Goal: Complete application form

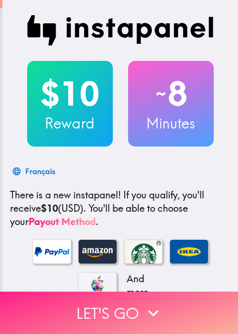
click at [91, 300] on button "Let's go" at bounding box center [119, 312] width 238 height 42
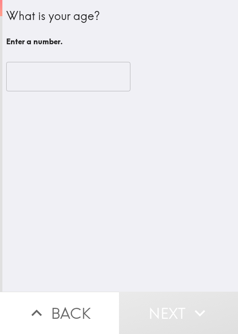
drag, startPoint x: 143, startPoint y: 216, endPoint x: 115, endPoint y: 83, distance: 136.0
click at [144, 208] on div "What is your age? Enter a number. ​" at bounding box center [119, 145] width 235 height 291
click at [50, 77] on input "number" at bounding box center [68, 76] width 124 height 29
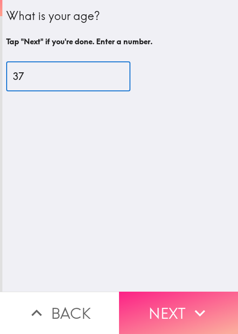
type input "37"
click at [171, 300] on button "Next" at bounding box center [178, 312] width 119 height 42
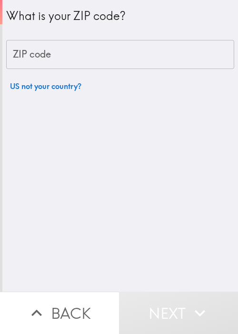
click at [92, 200] on div "What is your ZIP code? ZIP code ZIP code US not your country?" at bounding box center [119, 145] width 235 height 291
click at [87, 57] on input "ZIP code" at bounding box center [120, 54] width 228 height 29
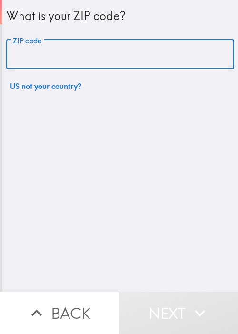
paste input "11801"
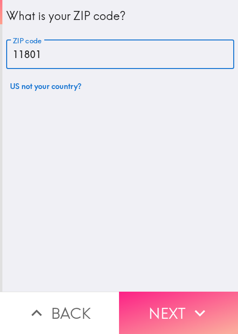
type input "11801"
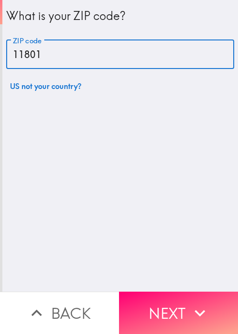
drag, startPoint x: 181, startPoint y: 303, endPoint x: 189, endPoint y: 295, distance: 11.5
click at [181, 303] on button "Next" at bounding box center [178, 312] width 119 height 42
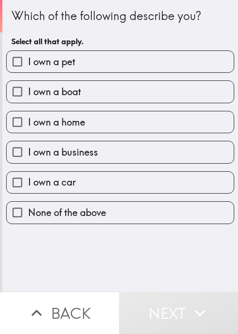
click at [63, 253] on div "Which of the following describe you? Select all that apply. I own a pet I own a…" at bounding box center [119, 145] width 235 height 291
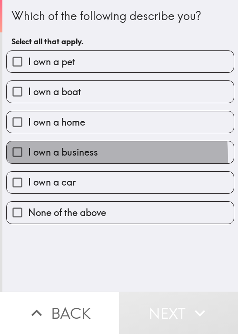
click at [45, 156] on span "I own a business" at bounding box center [63, 151] width 70 height 13
click at [28, 156] on input "I own a business" at bounding box center [17, 151] width 21 height 21
checkbox input "true"
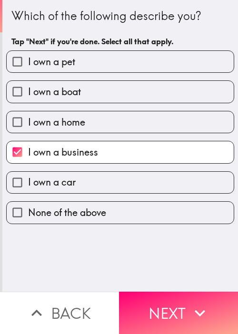
click at [51, 181] on span "I own a car" at bounding box center [52, 181] width 48 height 13
click at [28, 181] on input "I own a car" at bounding box center [17, 182] width 21 height 21
checkbox input "true"
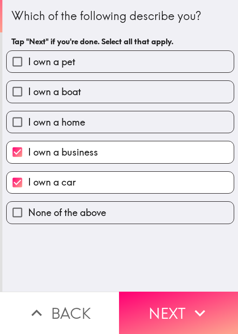
click at [57, 123] on span "I own a home" at bounding box center [56, 122] width 57 height 13
click at [28, 123] on input "I own a home" at bounding box center [17, 121] width 21 height 21
checkbox input "true"
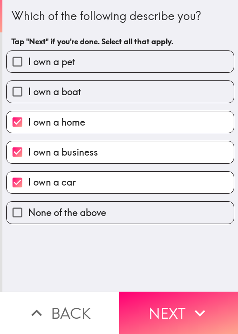
click at [61, 88] on span "I own a boat" at bounding box center [54, 91] width 53 height 13
click at [28, 88] on input "I own a boat" at bounding box center [17, 91] width 21 height 21
checkbox input "true"
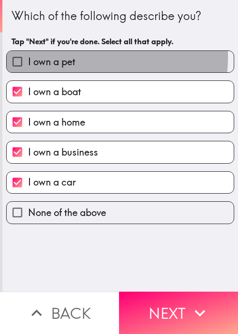
click at [72, 57] on span "I own a pet" at bounding box center [51, 61] width 47 height 13
click at [28, 57] on input "I own a pet" at bounding box center [17, 61] width 21 height 21
checkbox input "true"
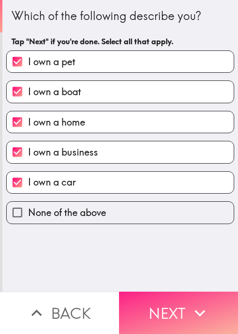
click at [176, 302] on button "Next" at bounding box center [178, 312] width 119 height 42
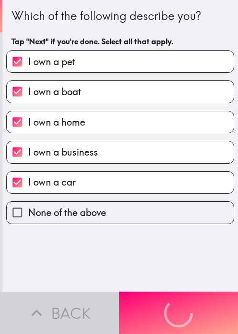
click at [171, 251] on div "Which of the following describe you? Tap "Next" if you're done. Select all that…" at bounding box center [119, 145] width 235 height 291
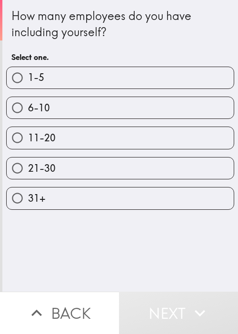
click at [39, 77] on span "1-5" at bounding box center [36, 77] width 16 height 13
click at [28, 77] on input "1-5" at bounding box center [17, 77] width 21 height 21
radio input "true"
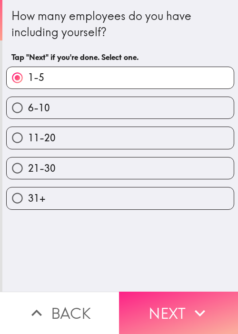
click at [159, 311] on button "Next" at bounding box center [178, 312] width 119 height 42
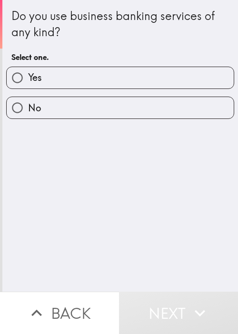
drag, startPoint x: 124, startPoint y: 191, endPoint x: 107, endPoint y: 152, distance: 42.0
click at [124, 191] on div "Do you use business banking services of any kind? Select one. Yes No" at bounding box center [119, 145] width 235 height 291
click at [89, 80] on label "Yes" at bounding box center [120, 77] width 227 height 21
click at [28, 80] on input "Yes" at bounding box center [17, 77] width 21 height 21
radio input "true"
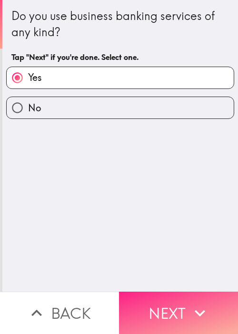
click at [165, 312] on button "Next" at bounding box center [178, 312] width 119 height 42
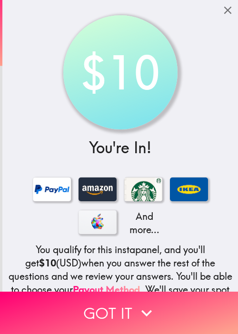
click at [47, 47] on div "$10 You're In! And more... You qualify for this instapanel, and you'll get $10 …" at bounding box center [119, 199] width 235 height 399
click at [32, 295] on button "Got it" at bounding box center [119, 312] width 238 height 42
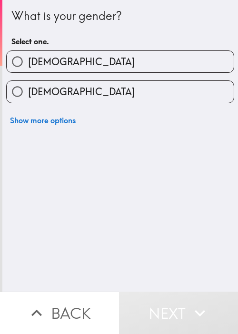
click at [153, 103] on div "Show more options" at bounding box center [116, 116] width 235 height 27
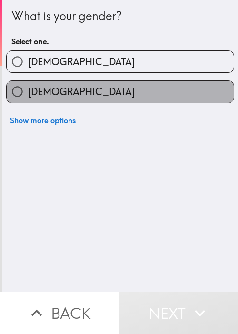
click at [202, 94] on label "[DEMOGRAPHIC_DATA]" at bounding box center [120, 91] width 227 height 21
click at [28, 94] on input "[DEMOGRAPHIC_DATA]" at bounding box center [17, 91] width 21 height 21
radio input "true"
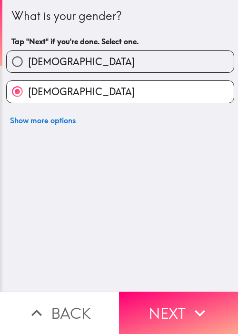
click at [19, 258] on div "What is your gender? Tap "Next" if you're done. Select one. [DEMOGRAPHIC_DATA] …" at bounding box center [119, 145] width 235 height 291
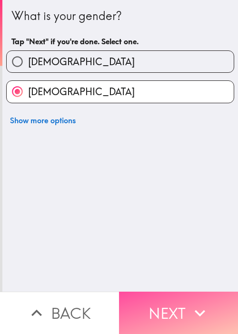
drag, startPoint x: 180, startPoint y: 305, endPoint x: 50, endPoint y: 286, distance: 130.6
click at [178, 305] on button "Next" at bounding box center [178, 312] width 119 height 42
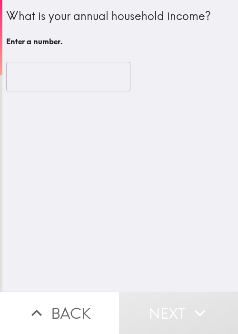
drag, startPoint x: 156, startPoint y: 193, endPoint x: 125, endPoint y: 130, distance: 70.4
click at [157, 192] on div "What is your annual household income? Enter a number. ​" at bounding box center [119, 145] width 235 height 291
click at [79, 79] on input "number" at bounding box center [68, 76] width 124 height 29
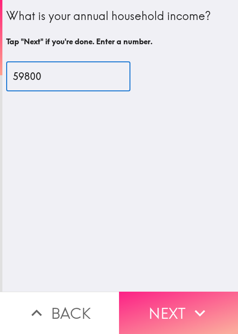
type input "59800"
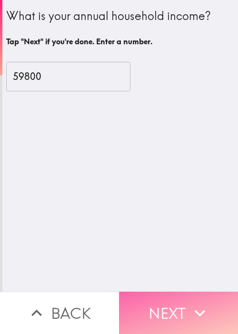
click at [164, 301] on button "Next" at bounding box center [178, 312] width 119 height 42
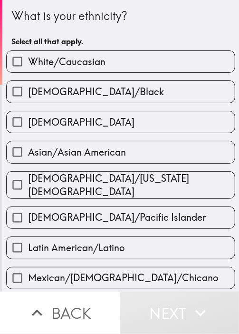
click at [65, 199] on div "[DEMOGRAPHIC_DATA]/Pacific Islander" at bounding box center [117, 214] width 237 height 30
click at [86, 212] on span "[DEMOGRAPHIC_DATA]/Pacific Islander" at bounding box center [117, 217] width 178 height 13
click at [28, 212] on input "[DEMOGRAPHIC_DATA]/Pacific Islander" at bounding box center [17, 217] width 21 height 21
checkbox input "true"
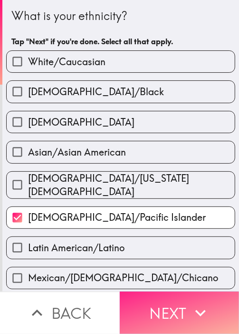
click at [167, 304] on button "Next" at bounding box center [180, 312] width 120 height 42
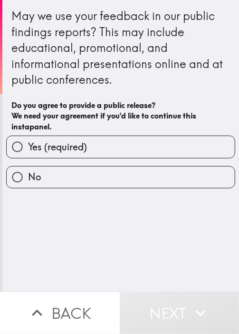
click at [49, 157] on label "Yes (required)" at bounding box center [121, 146] width 228 height 21
click at [28, 157] on input "Yes (required)" at bounding box center [17, 146] width 21 height 21
radio input "true"
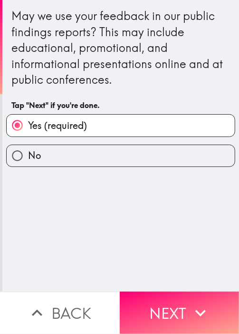
click at [208, 246] on div "May we use your feedback in our public findings reports? This may include educa…" at bounding box center [120, 145] width 237 height 291
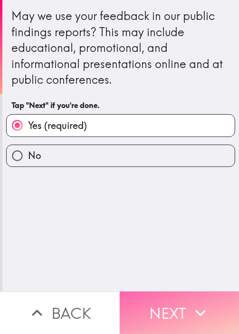
click at [202, 302] on icon "button" at bounding box center [200, 312] width 21 height 21
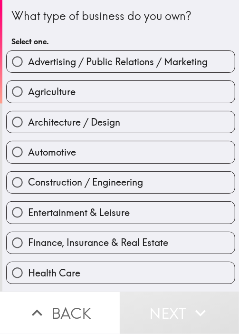
click at [144, 135] on div "Automotive" at bounding box center [117, 148] width 237 height 30
click at [150, 122] on label "Architecture / Design" at bounding box center [121, 121] width 228 height 21
click at [28, 122] on input "Architecture / Design" at bounding box center [17, 121] width 21 height 21
radio input "true"
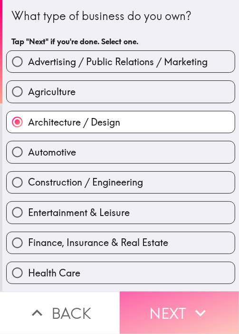
click at [187, 321] on button "Next" at bounding box center [180, 312] width 120 height 42
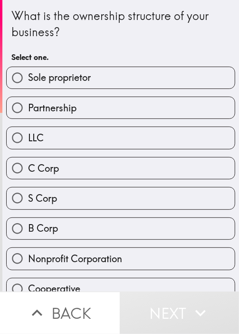
drag, startPoint x: 65, startPoint y: 43, endPoint x: 82, endPoint y: 33, distance: 19.2
click at [65, 43] on div "What is the ownership structure of your business? Select one." at bounding box center [120, 37] width 219 height 59
click at [134, 193] on label "S Corp" at bounding box center [121, 197] width 228 height 21
click at [28, 193] on input "S Corp" at bounding box center [17, 197] width 21 height 21
radio input "true"
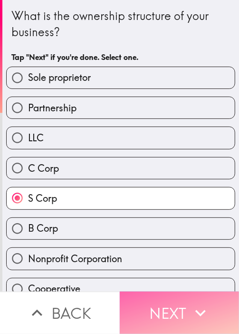
click at [197, 303] on icon "button" at bounding box center [200, 312] width 21 height 21
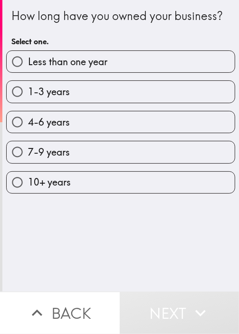
click at [71, 126] on label "4-6 years" at bounding box center [121, 121] width 228 height 21
click at [28, 126] on input "4-6 years" at bounding box center [17, 121] width 21 height 21
radio input "true"
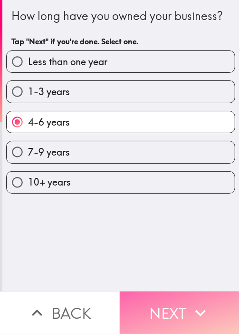
drag, startPoint x: 180, startPoint y: 303, endPoint x: 171, endPoint y: 287, distance: 18.5
click at [181, 303] on button "Next" at bounding box center [180, 312] width 120 height 42
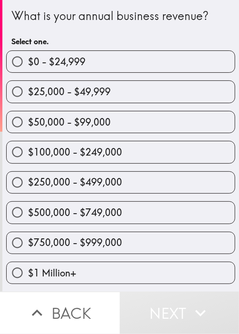
click at [89, 176] on span "$250,000 - $499,000" at bounding box center [75, 181] width 94 height 13
click at [28, 176] on input "$250,000 - $499,000" at bounding box center [17, 182] width 21 height 21
radio input "true"
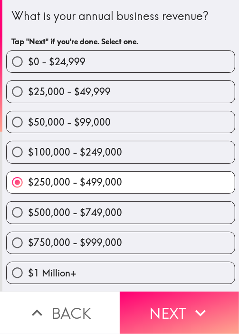
click at [120, 233] on label "$750,000 - $999,000" at bounding box center [121, 242] width 228 height 21
click at [28, 233] on input "$750,000 - $999,000" at bounding box center [17, 242] width 21 height 21
radio input "true"
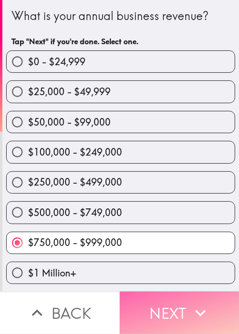
click at [190, 302] on icon "button" at bounding box center [200, 312] width 21 height 21
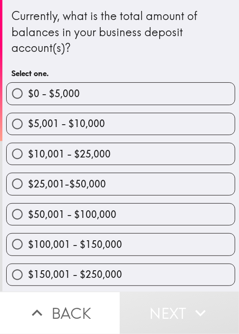
click at [99, 139] on div "$10,001 - $25,000" at bounding box center [117, 150] width 237 height 30
click at [98, 174] on label "$25,001-$50,000" at bounding box center [121, 183] width 228 height 21
click at [28, 174] on input "$25,001-$50,000" at bounding box center [17, 183] width 21 height 21
radio input "true"
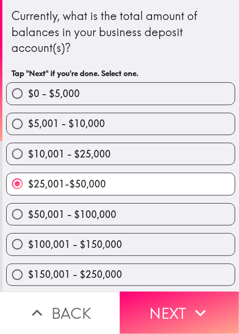
drag, startPoint x: 157, startPoint y: 309, endPoint x: 192, endPoint y: 265, distance: 55.8
click at [160, 306] on button "Next" at bounding box center [180, 312] width 120 height 42
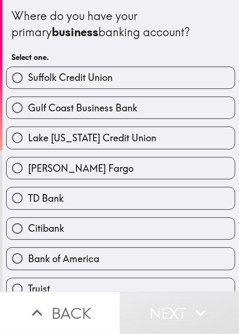
click at [91, 154] on div "[PERSON_NAME] Fargo" at bounding box center [117, 164] width 237 height 30
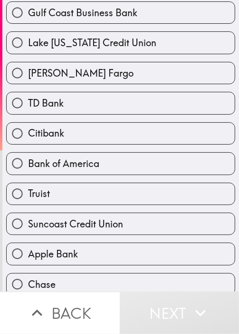
click at [90, 157] on span "Bank of America" at bounding box center [63, 163] width 71 height 13
click at [28, 156] on input "Bank of America" at bounding box center [17, 163] width 21 height 21
radio input "true"
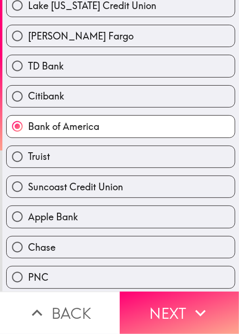
scroll to position [238, 0]
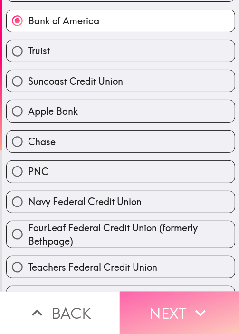
click at [185, 291] on button "Next" at bounding box center [180, 312] width 120 height 42
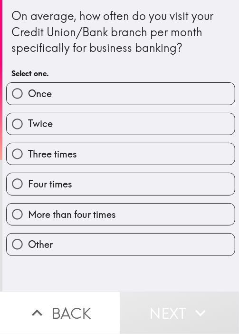
click at [190, 146] on label "Three times" at bounding box center [121, 153] width 228 height 21
click at [28, 146] on input "Three times" at bounding box center [17, 153] width 21 height 21
radio input "true"
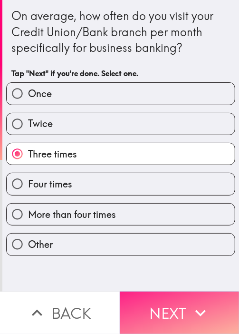
click at [209, 292] on button "Next" at bounding box center [180, 312] width 120 height 42
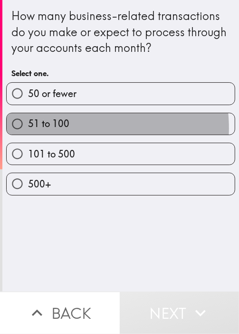
click at [67, 128] on label "51 to 100" at bounding box center [121, 123] width 228 height 21
click at [28, 128] on input "51 to 100" at bounding box center [17, 123] width 21 height 21
radio input "true"
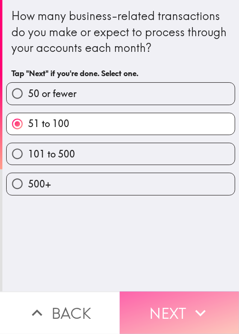
click at [149, 298] on button "Next" at bounding box center [180, 312] width 120 height 42
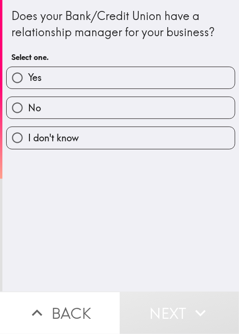
click at [188, 204] on div "Does your Bank/Credit Union have a relationship manager for your business? Sele…" at bounding box center [120, 145] width 237 height 291
click at [158, 89] on div "No" at bounding box center [117, 104] width 237 height 30
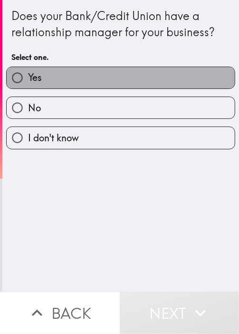
click at [156, 74] on label "Yes" at bounding box center [121, 77] width 228 height 21
click at [28, 74] on input "Yes" at bounding box center [17, 77] width 21 height 21
radio input "true"
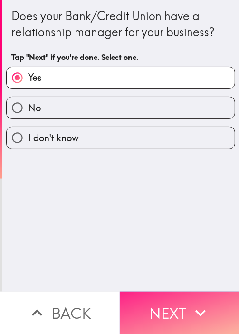
click at [177, 293] on button "Next" at bounding box center [180, 312] width 120 height 42
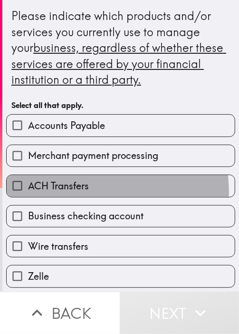
click at [72, 192] on label "ACH Transfers" at bounding box center [121, 185] width 228 height 21
click at [28, 192] on input "ACH Transfers" at bounding box center [17, 185] width 21 height 21
checkbox input "true"
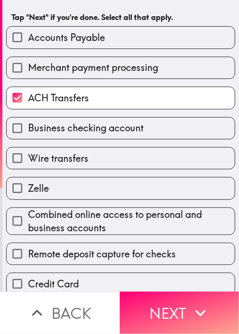
scroll to position [95, 0]
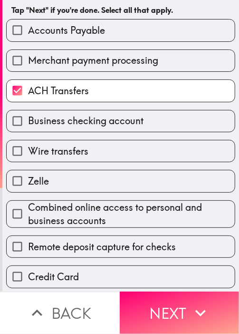
click at [126, 151] on label "Wire transfers" at bounding box center [121, 150] width 228 height 21
click at [28, 151] on input "Wire transfers" at bounding box center [17, 150] width 21 height 21
checkbox input "true"
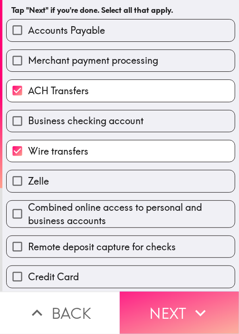
click at [168, 291] on button "Next" at bounding box center [180, 312] width 120 height 42
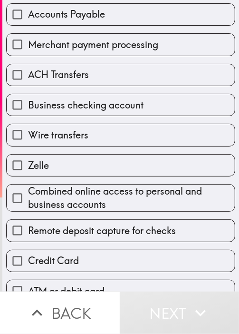
click at [67, 101] on span "Business checking account" at bounding box center [86, 104] width 116 height 13
click at [28, 101] on input "Business checking account" at bounding box center [17, 104] width 21 height 21
checkbox input "true"
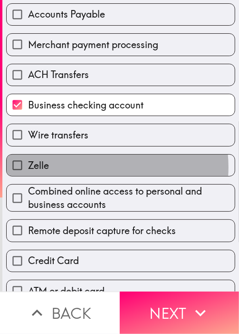
click at [93, 166] on label "Zelle" at bounding box center [121, 165] width 228 height 21
click at [28, 166] on input "Zelle" at bounding box center [17, 165] width 21 height 21
checkbox input "true"
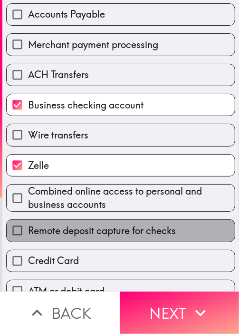
click at [118, 224] on span "Remote deposit capture for checks" at bounding box center [102, 230] width 148 height 13
click at [28, 224] on input "Remote deposit capture for checks" at bounding box center [17, 230] width 21 height 21
checkbox input "true"
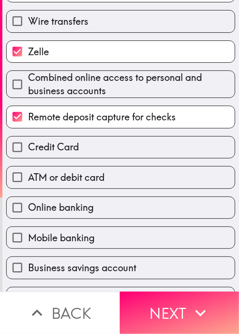
scroll to position [238, 0]
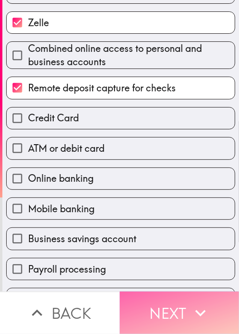
click at [174, 291] on button "Next" at bounding box center [180, 312] width 120 height 42
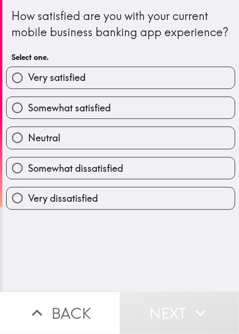
drag, startPoint x: 219, startPoint y: 249, endPoint x: 204, endPoint y: 230, distance: 23.4
click at [219, 247] on div "How satisfied are you with your current mobile business banking app experience?…" at bounding box center [120, 145] width 237 height 291
click at [156, 116] on label "Somewhat satisfied" at bounding box center [121, 107] width 228 height 21
click at [28, 116] on input "Somewhat satisfied" at bounding box center [17, 107] width 21 height 21
radio input "true"
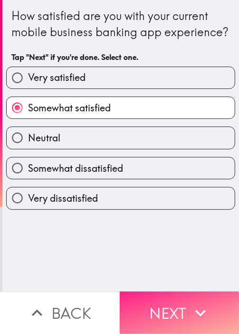
click at [194, 291] on button "Next" at bounding box center [180, 312] width 120 height 42
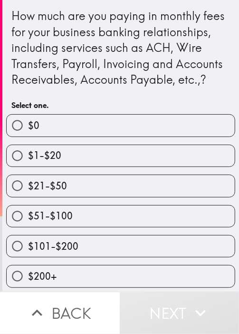
click at [141, 88] on div "How much are you paying in monthly fees for your business banking relationships…" at bounding box center [120, 48] width 219 height 80
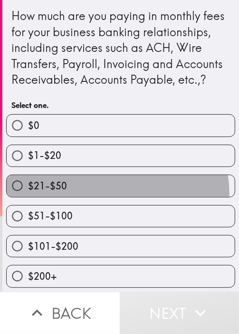
click at [104, 196] on label "$21-$50" at bounding box center [121, 185] width 228 height 21
click at [28, 196] on input "$21-$50" at bounding box center [17, 185] width 21 height 21
radio input "true"
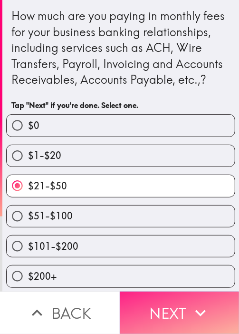
click at [219, 291] on button "Next" at bounding box center [180, 312] width 120 height 42
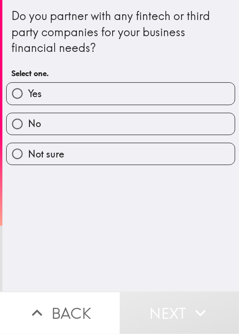
click at [178, 28] on div "Do you partner with any fintech or third party companies for your business fina…" at bounding box center [120, 32] width 219 height 48
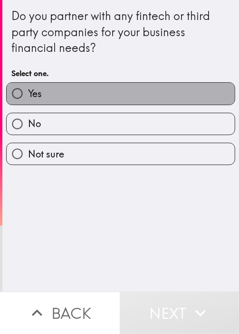
click at [145, 103] on label "Yes" at bounding box center [121, 93] width 228 height 21
click at [28, 103] on input "Yes" at bounding box center [17, 93] width 21 height 21
radio input "true"
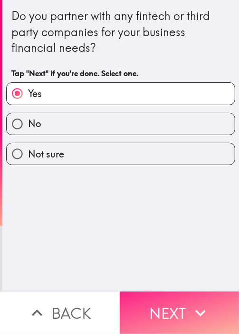
click at [201, 291] on button "Next" at bounding box center [180, 312] width 120 height 42
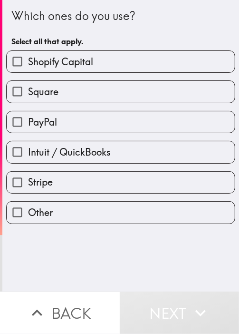
click at [109, 89] on label "Square" at bounding box center [121, 91] width 228 height 21
click at [28, 89] on input "Square" at bounding box center [17, 91] width 21 height 21
checkbox input "true"
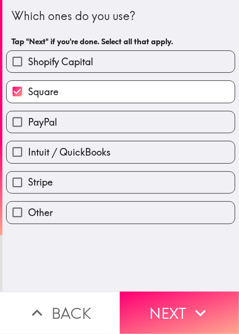
click at [91, 172] on label "Stripe" at bounding box center [121, 182] width 228 height 21
click at [28, 172] on input "Stripe" at bounding box center [17, 182] width 21 height 21
checkbox input "true"
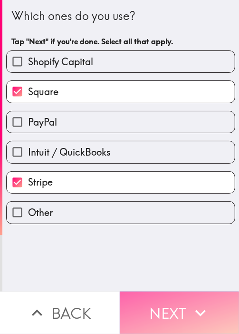
click at [186, 291] on button "Next" at bounding box center [180, 312] width 120 height 42
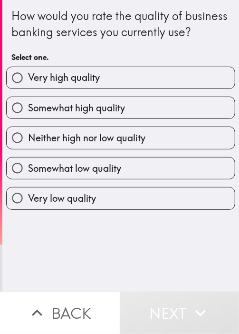
click at [203, 62] on h6 "Select one." at bounding box center [120, 57] width 219 height 10
click at [165, 118] on label "Somewhat high quality" at bounding box center [121, 107] width 228 height 21
click at [28, 118] on input "Somewhat high quality" at bounding box center [17, 107] width 21 height 21
radio input "true"
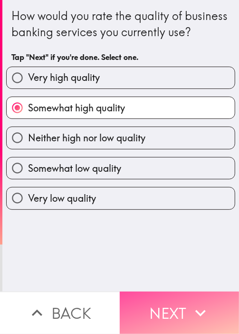
drag, startPoint x: 186, startPoint y: 286, endPoint x: 194, endPoint y: 276, distance: 12.8
click at [187, 291] on button "Next" at bounding box center [180, 312] width 120 height 42
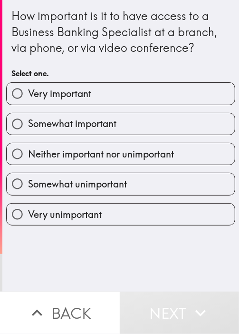
click at [62, 111] on div "Somewhat important" at bounding box center [117, 120] width 237 height 30
click at [87, 134] on label "Somewhat important" at bounding box center [121, 123] width 228 height 21
click at [28, 134] on input "Somewhat important" at bounding box center [17, 123] width 21 height 21
radio input "true"
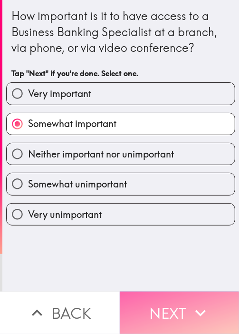
click at [197, 291] on button "Next" at bounding box center [180, 312] width 120 height 42
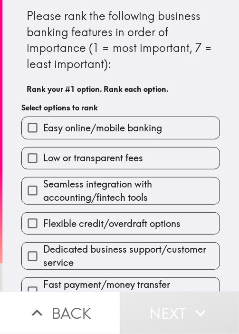
click at [190, 87] on h6 "Rank your #1 option. Rank each option." at bounding box center [121, 89] width 188 height 10
click at [125, 178] on span "Seamless integration with accounting/fintech tools" at bounding box center [131, 190] width 176 height 27
click at [43, 180] on input "Seamless integration with accounting/fintech tools" at bounding box center [32, 190] width 21 height 21
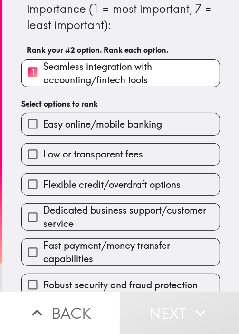
scroll to position [49, 0]
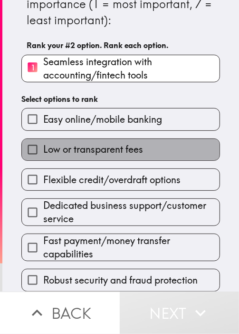
click at [124, 139] on label "Low or transparent fees" at bounding box center [121, 149] width 198 height 21
click at [43, 139] on input "Low or transparent fees" at bounding box center [32, 149] width 21 height 21
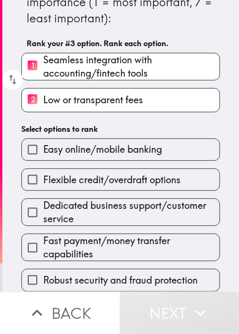
click at [130, 169] on label "Flexible credit/overdraft options" at bounding box center [121, 179] width 198 height 21
click at [43, 169] on input "Flexible credit/overdraft options" at bounding box center [32, 179] width 21 height 21
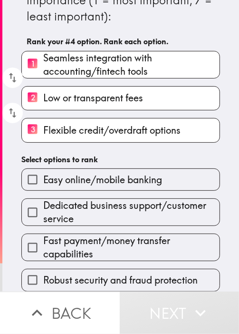
click at [136, 215] on span "Dedicated business support/customer service" at bounding box center [131, 212] width 176 height 27
click at [43, 215] on input "Dedicated business support/customer service" at bounding box center [32, 212] width 21 height 21
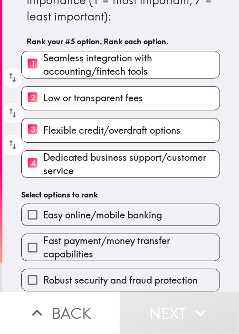
click at [127, 261] on div "Robust security and fraud protection" at bounding box center [117, 276] width 206 height 30
click at [138, 226] on div "Fast payment/money transfer capabilities" at bounding box center [117, 243] width 206 height 35
click at [128, 240] on span "Fast payment/money transfer capabilities" at bounding box center [131, 247] width 176 height 27
click at [43, 240] on input "Fast payment/money transfer capabilities" at bounding box center [32, 247] width 21 height 21
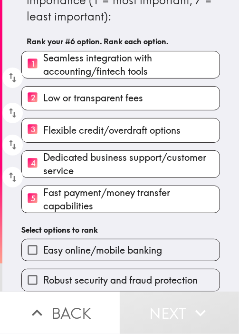
click at [130, 224] on h6 "Select options to rank" at bounding box center [120, 229] width 199 height 10
click at [120, 243] on span "Easy online/mobile banking" at bounding box center [102, 249] width 119 height 13
click at [43, 241] on input "Easy online/mobile banking" at bounding box center [32, 249] width 21 height 21
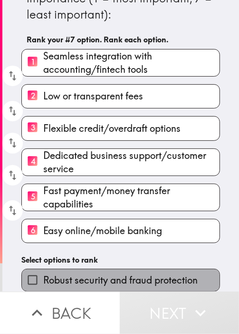
click at [152, 269] on label "Robust security and fraud protection" at bounding box center [121, 279] width 198 height 21
click at [43, 269] on input "Robust security and fraud protection" at bounding box center [32, 279] width 21 height 21
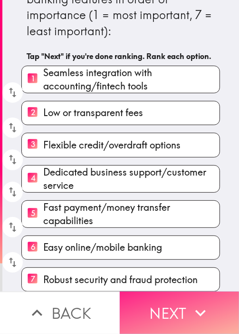
click at [183, 316] on button "Next" at bounding box center [180, 312] width 120 height 42
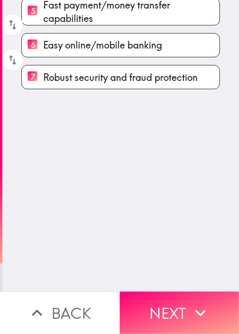
scroll to position [0, 0]
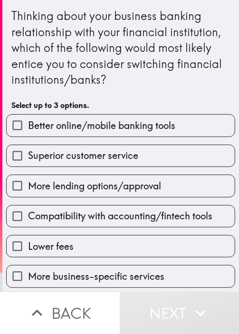
click at [25, 59] on div "Thinking about your business banking relationship with your financial instituti…" at bounding box center [120, 48] width 219 height 80
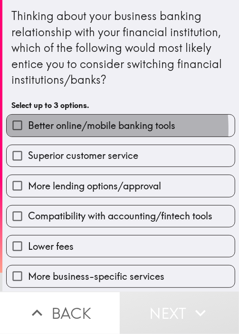
click at [55, 129] on span "Better online/mobile banking tools" at bounding box center [101, 125] width 147 height 13
click at [28, 129] on input "Better online/mobile banking tools" at bounding box center [17, 125] width 21 height 21
checkbox input "true"
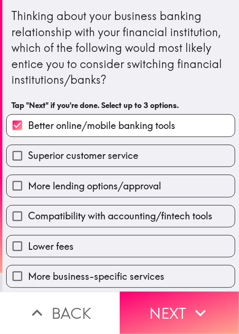
click at [84, 197] on div "Compatibility with accounting/fintech tools" at bounding box center [117, 212] width 237 height 30
click at [101, 213] on span "Compatibility with accounting/fintech tools" at bounding box center [120, 215] width 184 height 13
click at [28, 213] on input "Compatibility with accounting/fintech tools" at bounding box center [17, 215] width 21 height 21
checkbox input "true"
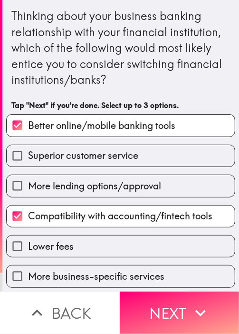
click at [101, 176] on label "More lending options/approval" at bounding box center [121, 185] width 228 height 21
click at [28, 176] on input "More lending options/approval" at bounding box center [17, 185] width 21 height 21
checkbox input "true"
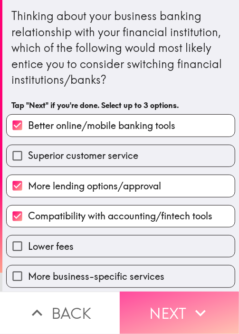
click at [180, 298] on button "Next" at bounding box center [180, 312] width 120 height 42
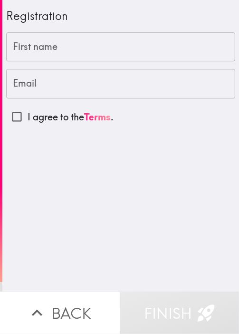
drag, startPoint x: 82, startPoint y: 184, endPoint x: 86, endPoint y: 180, distance: 5.1
click at [85, 184] on div "Registration First name First name Email Email I agree to the Terms ." at bounding box center [120, 145] width 237 height 291
click at [78, 47] on input "First name" at bounding box center [120, 46] width 229 height 29
paste input "Burns"
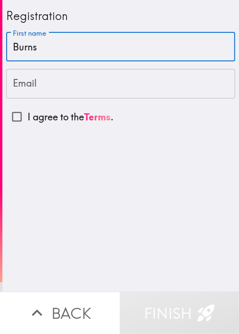
type input "Burns"
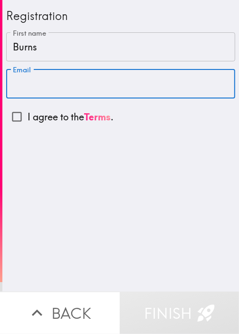
click at [76, 77] on input "Email" at bounding box center [120, 83] width 229 height 29
paste input "[EMAIL_ADDRESS][DOMAIN_NAME]"
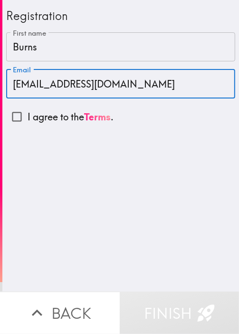
type input "[EMAIL_ADDRESS][DOMAIN_NAME]"
click at [10, 117] on input "I agree to the Terms ." at bounding box center [16, 116] width 21 height 21
checkbox input "true"
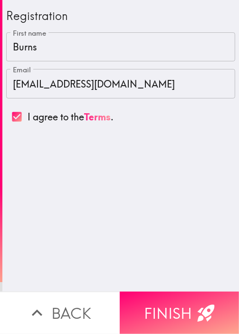
click at [175, 298] on button "Finish" at bounding box center [180, 312] width 120 height 42
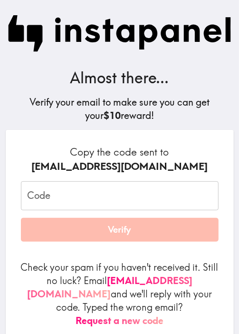
click at [110, 200] on input "Code" at bounding box center [120, 195] width 198 height 29
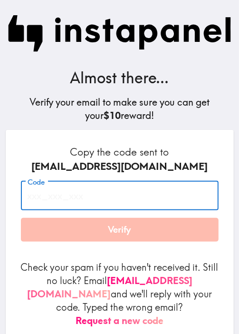
paste input "5Jh_emR_B3U"
type input "5Jh_emR_B3U"
drag, startPoint x: 141, startPoint y: 153, endPoint x: 143, endPoint y: 174, distance: 21.0
click at [141, 153] on h6 "Copy the code sent to [EMAIL_ADDRESS][DOMAIN_NAME]" at bounding box center [120, 159] width 198 height 28
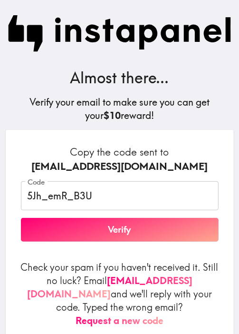
click at [135, 235] on button "Verify" at bounding box center [120, 230] width 198 height 24
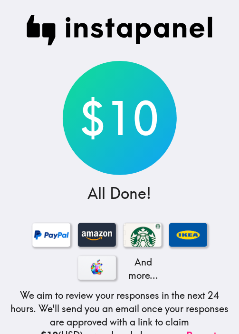
click at [17, 136] on div "$10 All Done! And more... We aim to review your responses in the next 24 hours.…" at bounding box center [119, 215] width 239 height 431
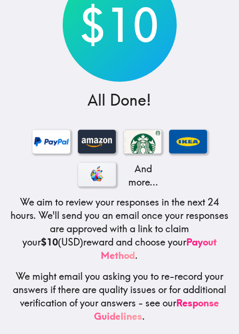
scroll to position [104, 0]
